Goal: Find specific page/section: Find specific page/section

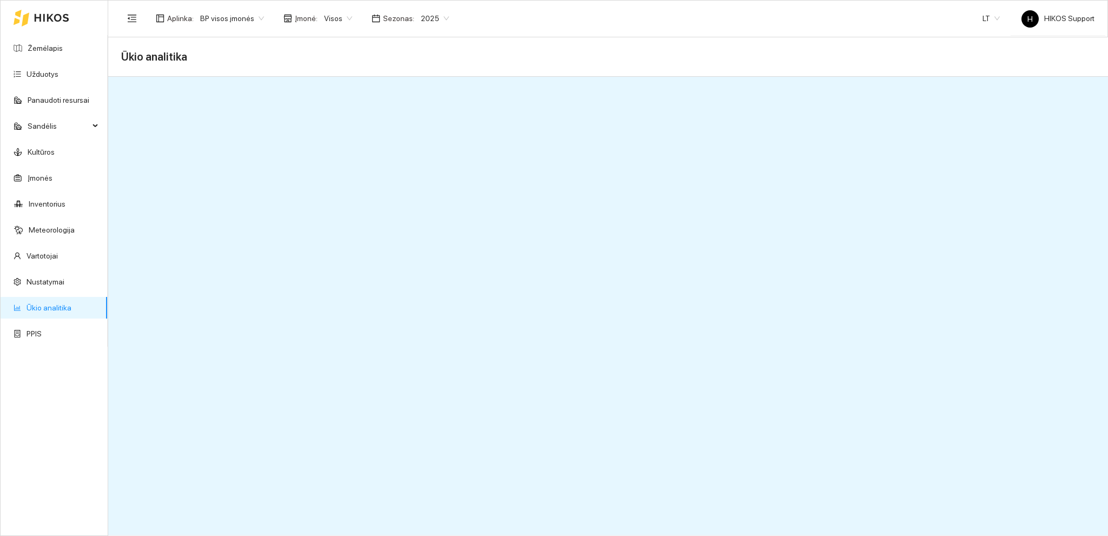
click at [241, 21] on span "BP visos įmonės" at bounding box center [232, 18] width 64 height 16
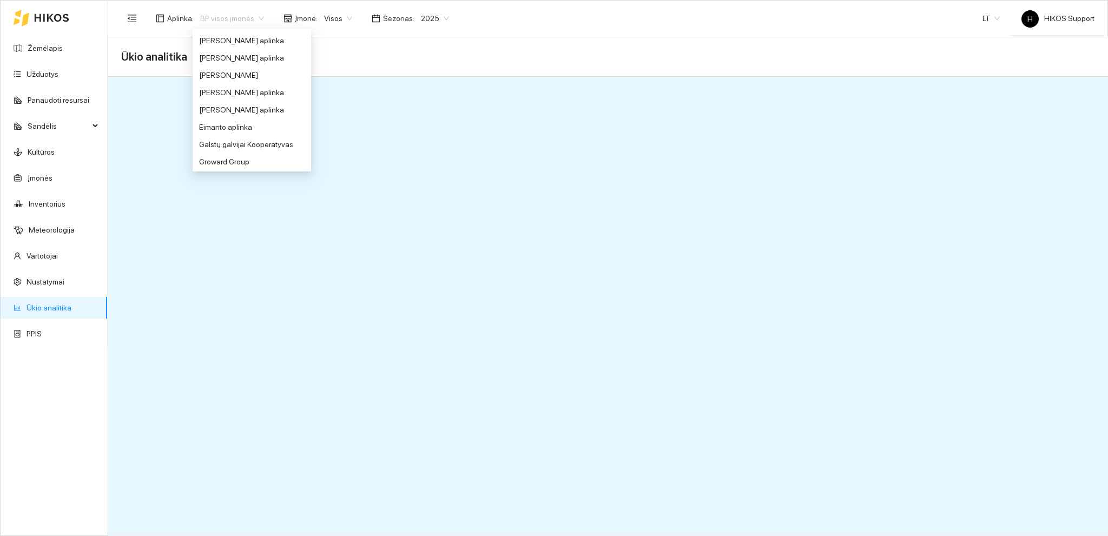
scroll to position [195, 0]
click at [225, 87] on div "[PERSON_NAME] aplinka" at bounding box center [252, 87] width 106 height 12
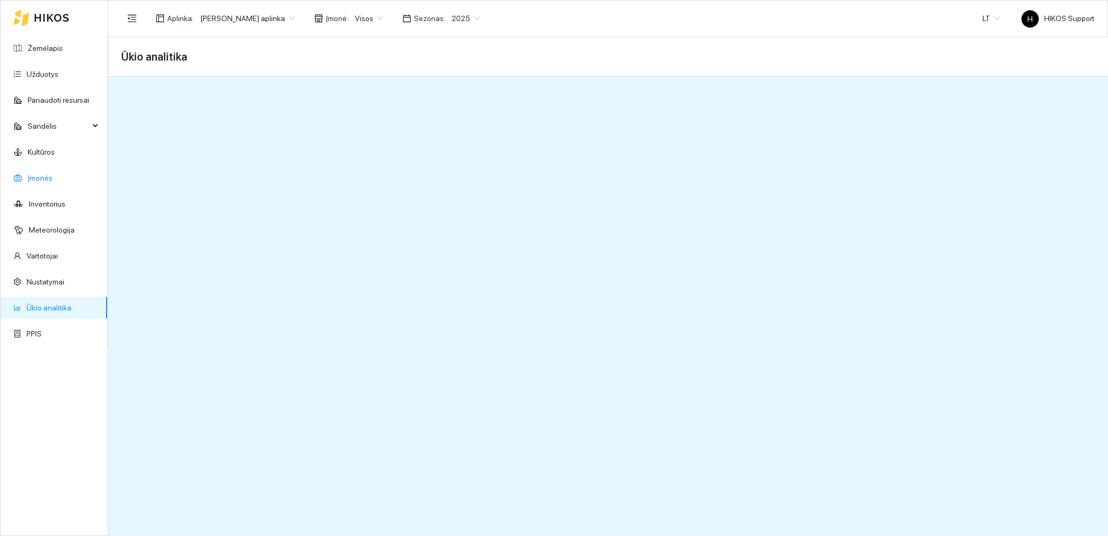
click at [39, 174] on link "Įmonės" at bounding box center [40, 178] width 25 height 9
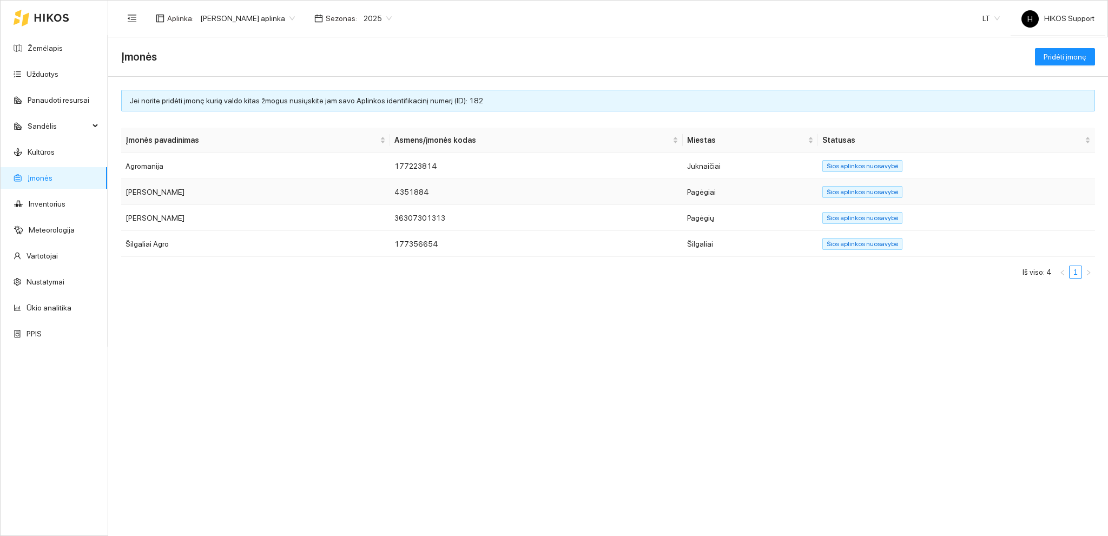
click at [182, 192] on td "[PERSON_NAME]" at bounding box center [255, 192] width 269 height 26
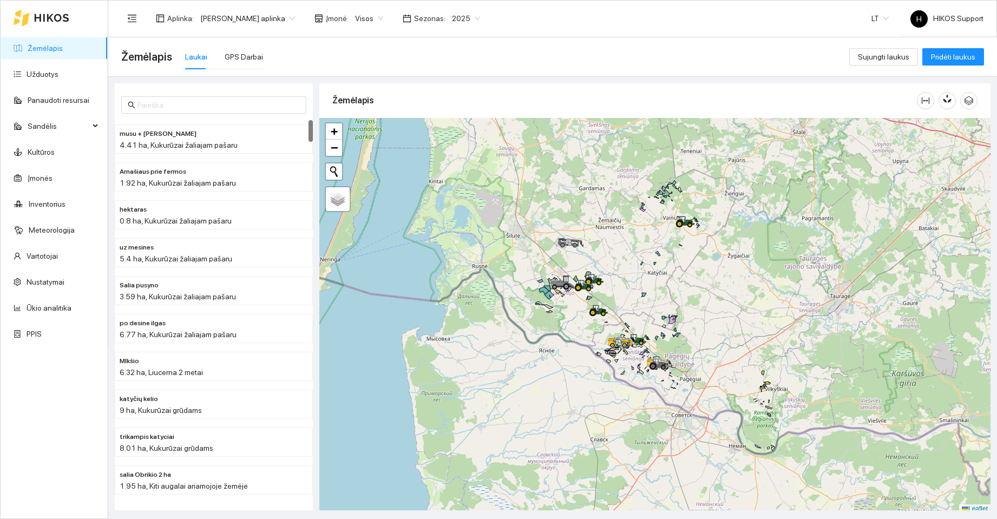
click at [241, 19] on span "[PERSON_NAME] aplinka" at bounding box center [247, 18] width 95 height 16
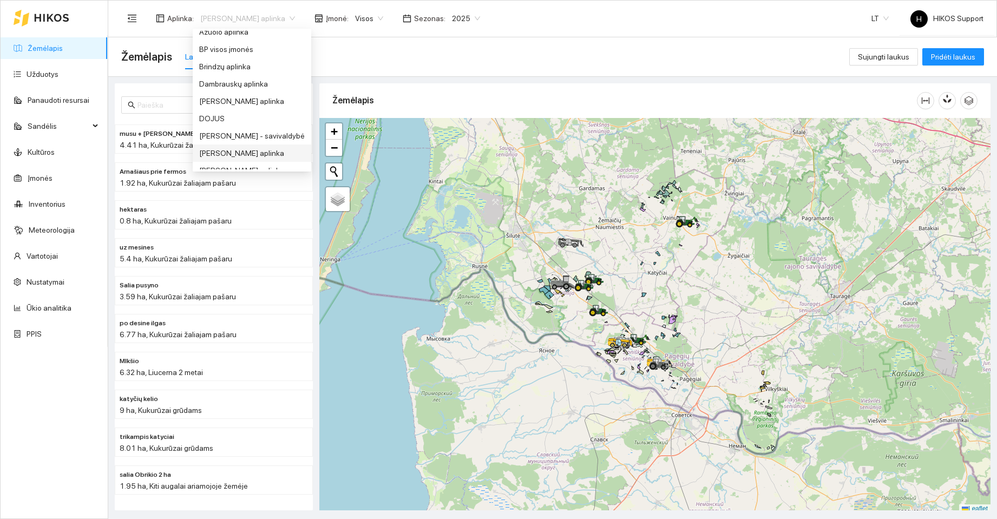
scroll to position [22, 0]
click at [236, 86] on div "BP visos įmonės" at bounding box center [252, 87] width 106 height 12
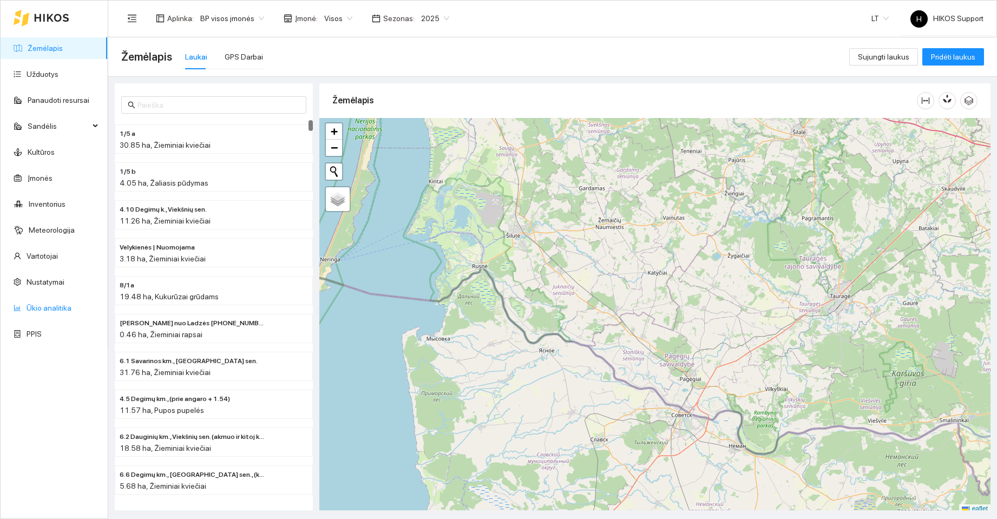
click at [36, 305] on link "Ūkio analitika" at bounding box center [49, 308] width 45 height 9
